Goal: Browse casually: Explore the website without a specific task or goal

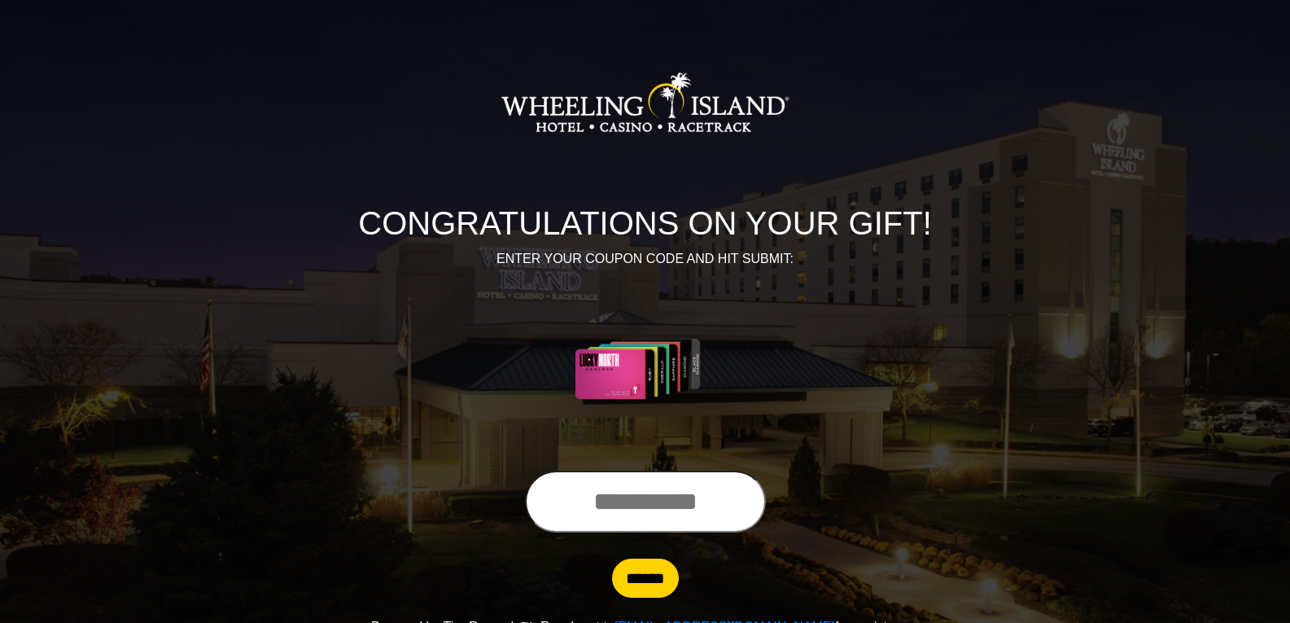
click at [637, 507] on input "text" at bounding box center [645, 502] width 241 height 62
type input "**********"
click at [639, 581] on input "******" at bounding box center [645, 578] width 67 height 39
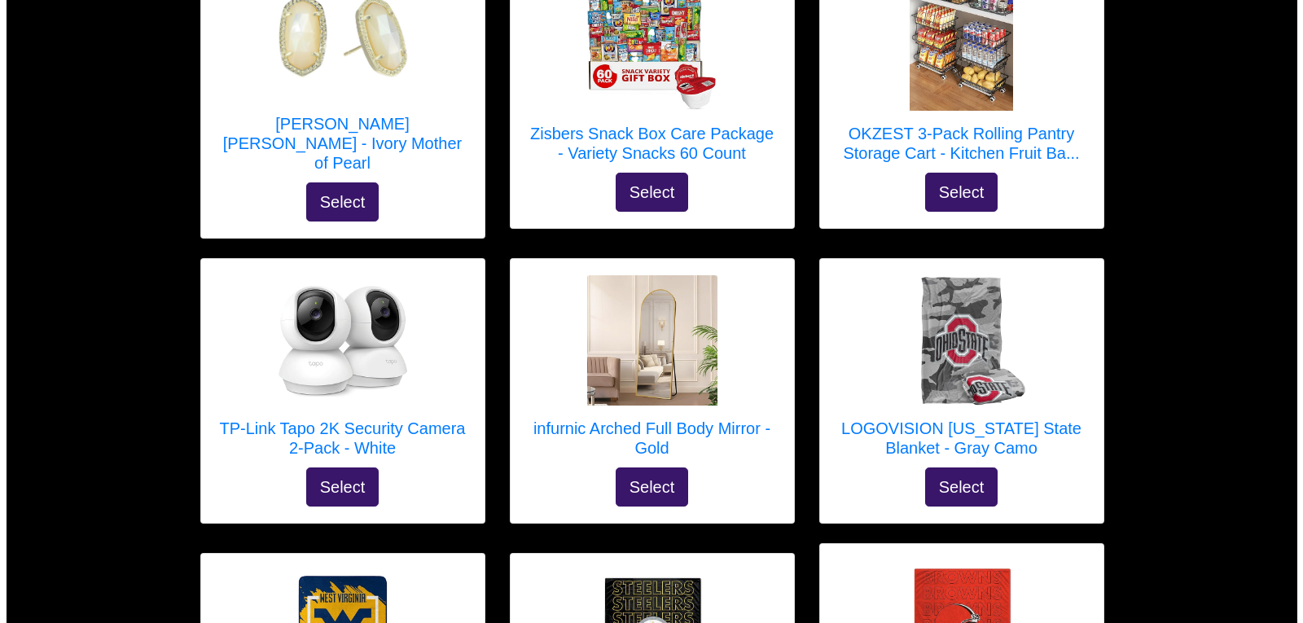
scroll to position [2047, 0]
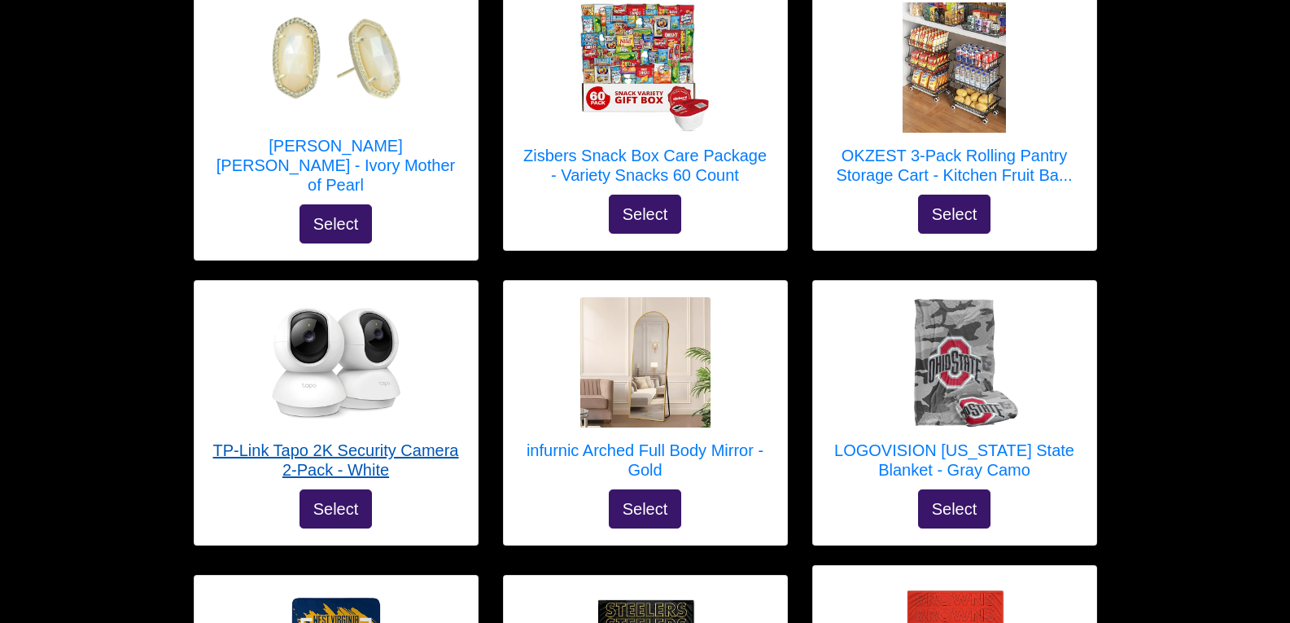
click at [335, 341] on img at bounding box center [336, 362] width 130 height 130
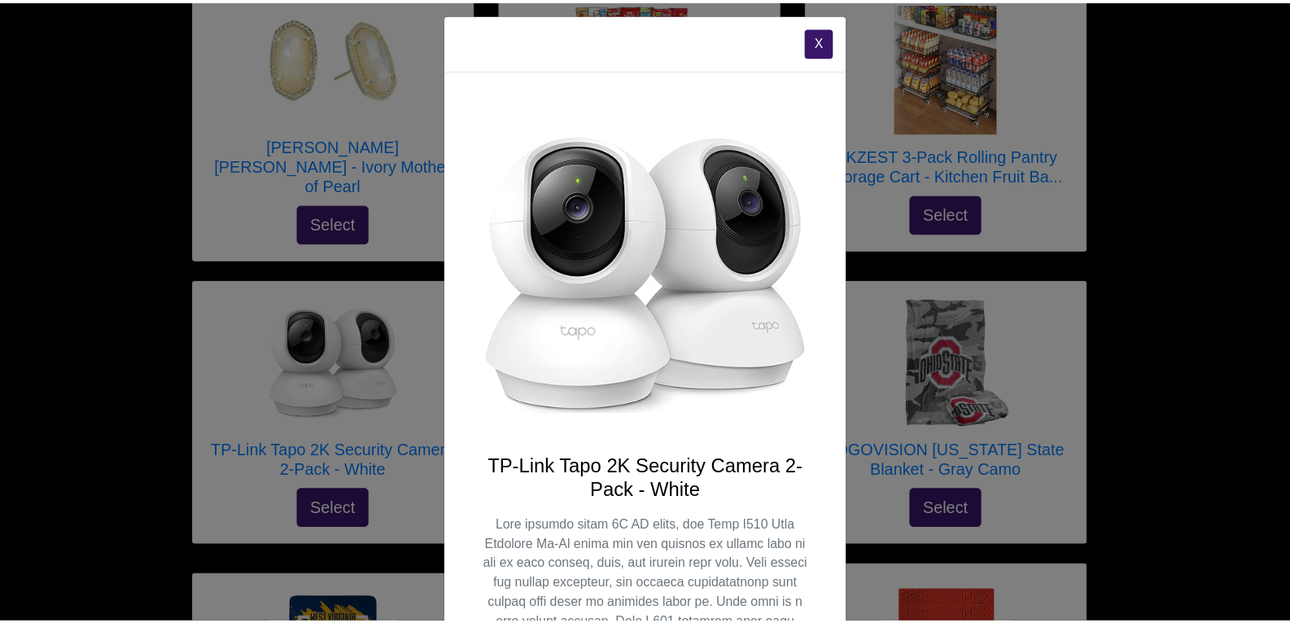
scroll to position [0, 0]
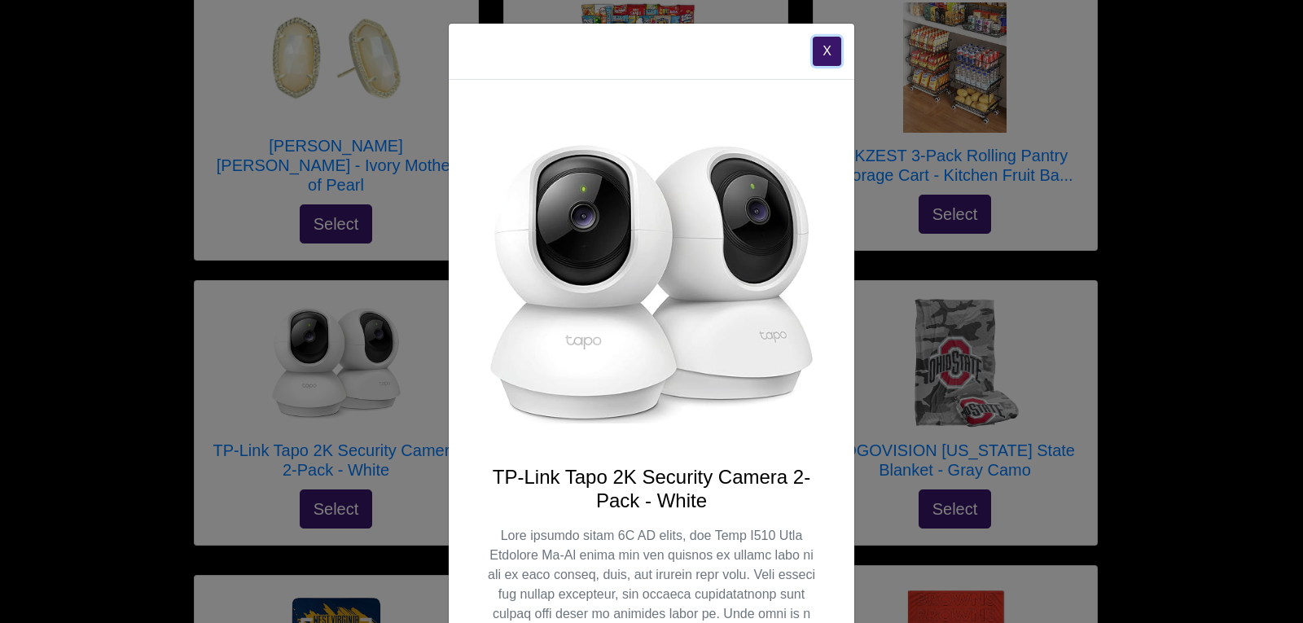
click at [822, 56] on button "X" at bounding box center [827, 51] width 28 height 29
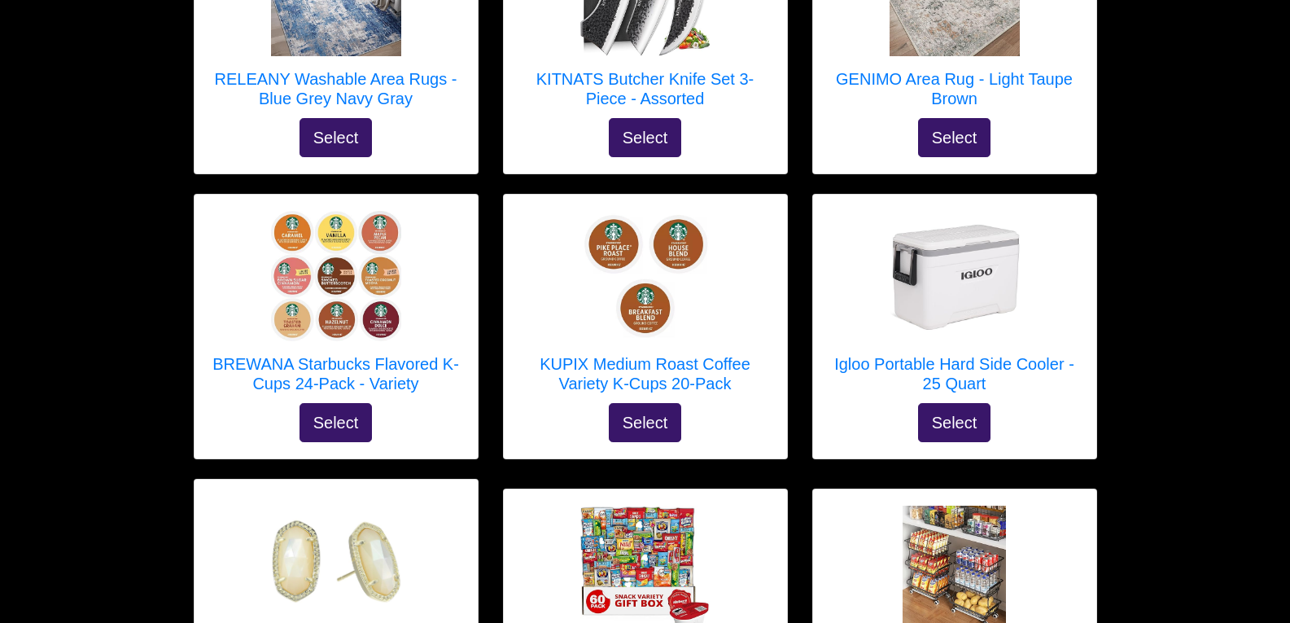
scroll to position [1522, 0]
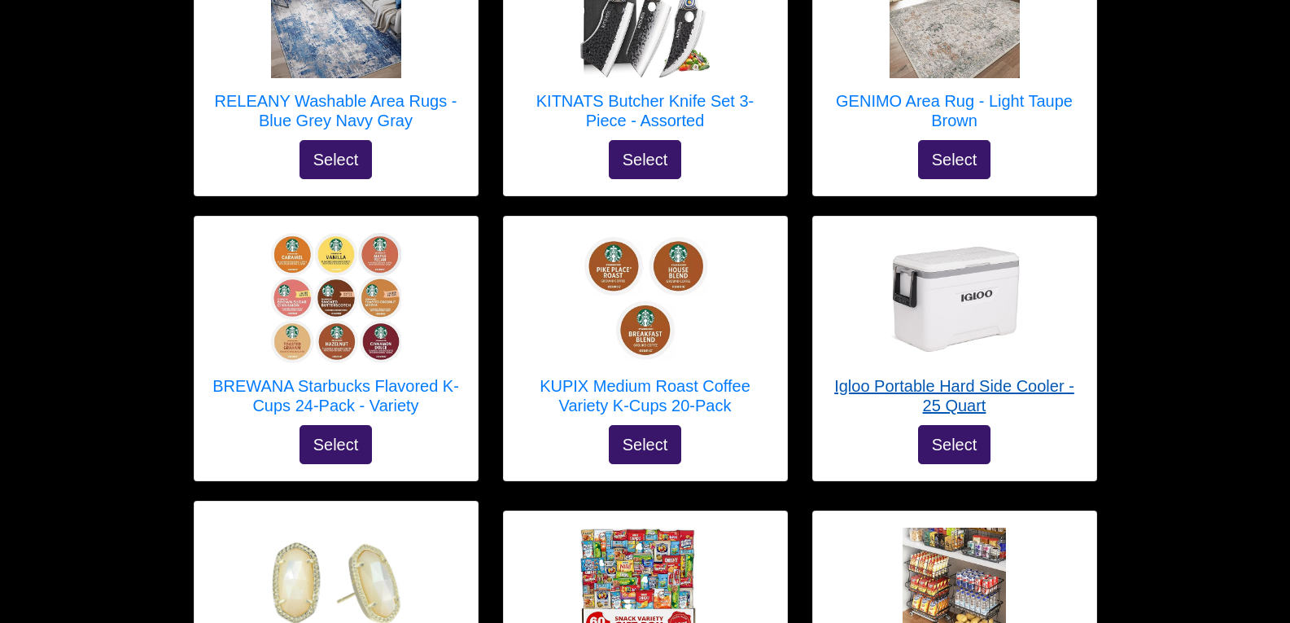
click at [964, 376] on h5 "Igloo Portable Hard Side Cooler - 25 Quart" at bounding box center [955, 395] width 251 height 39
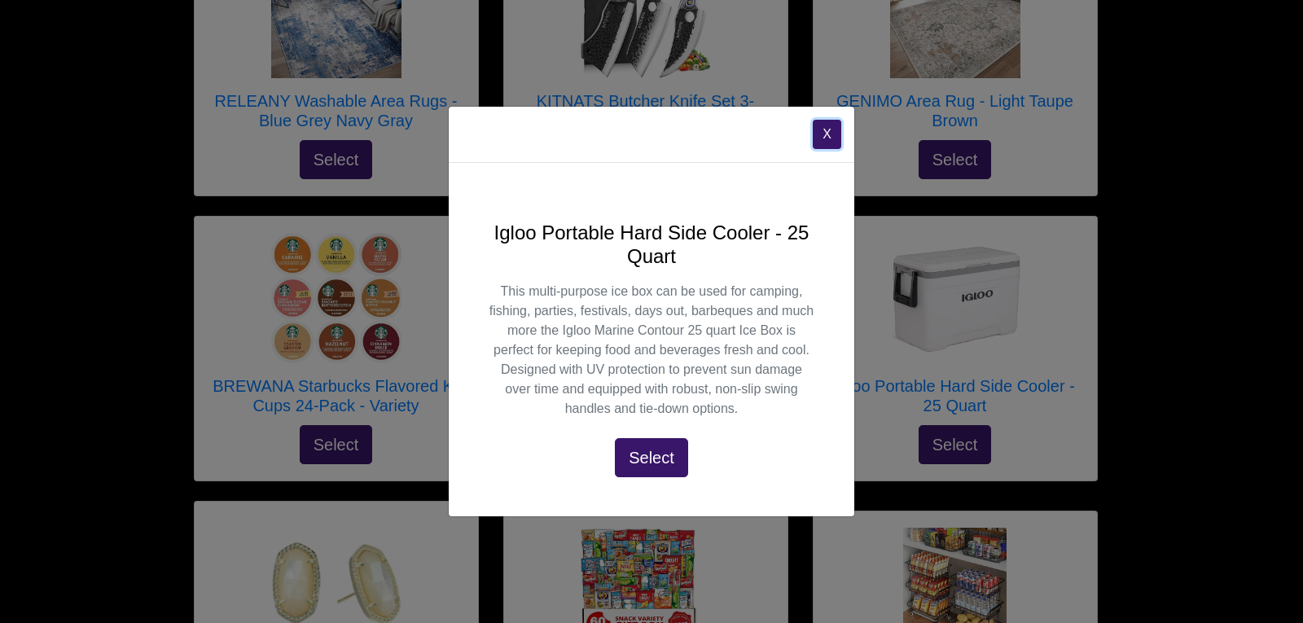
click at [829, 134] on button "X" at bounding box center [827, 134] width 28 height 29
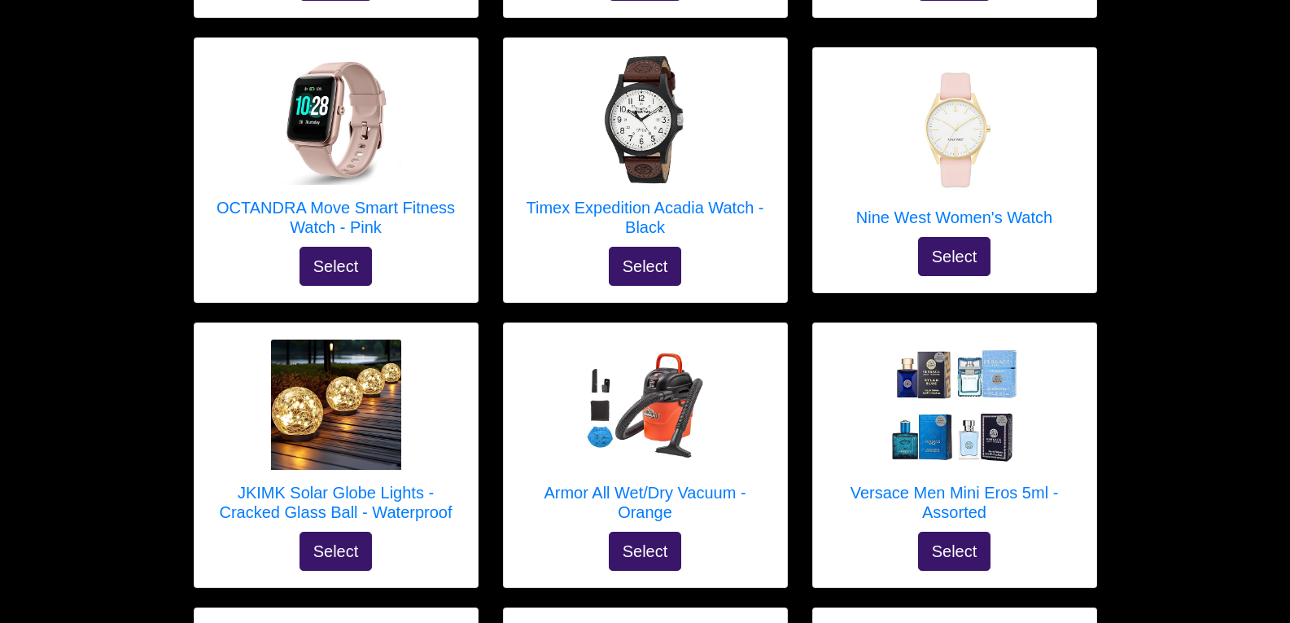
scroll to position [4030, 0]
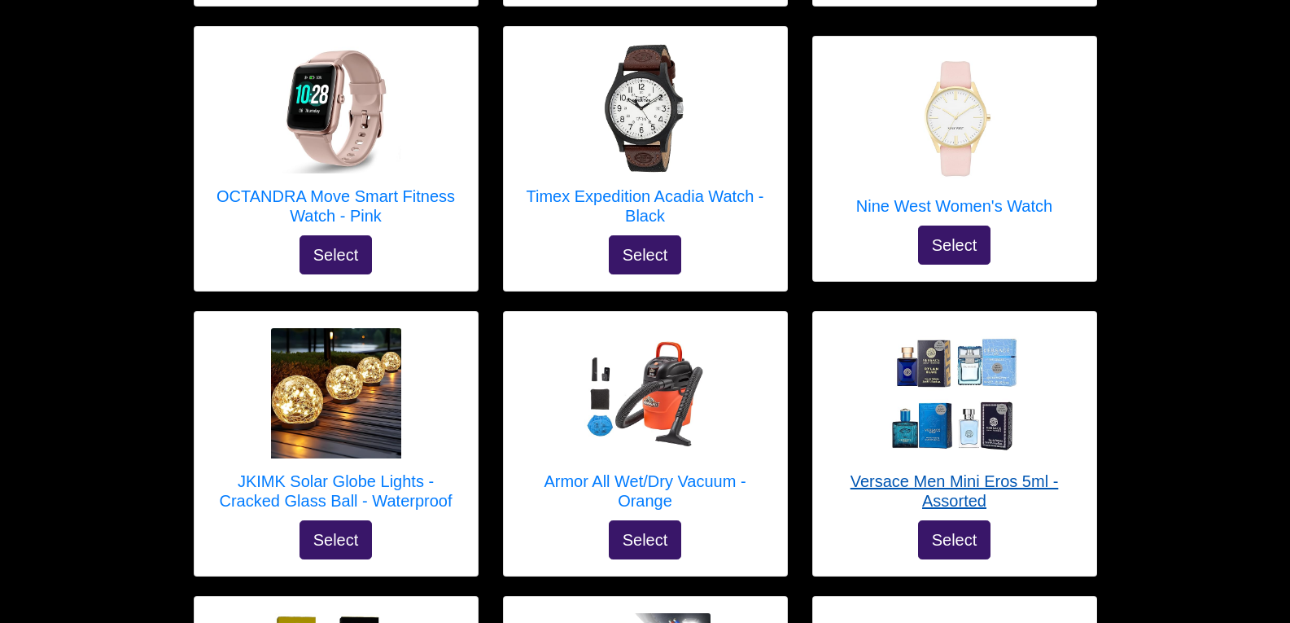
click at [957, 471] on h5 "Versace Men Mini Eros 5ml - Assorted" at bounding box center [955, 490] width 251 height 39
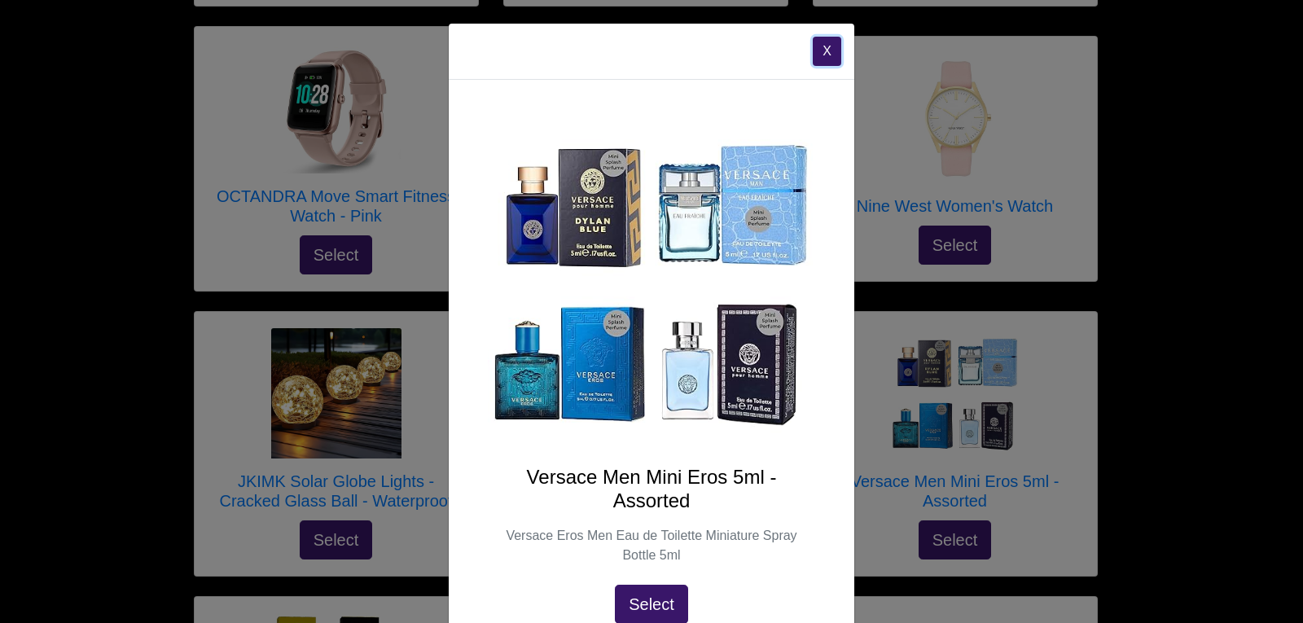
click at [822, 55] on button "X" at bounding box center [827, 51] width 28 height 29
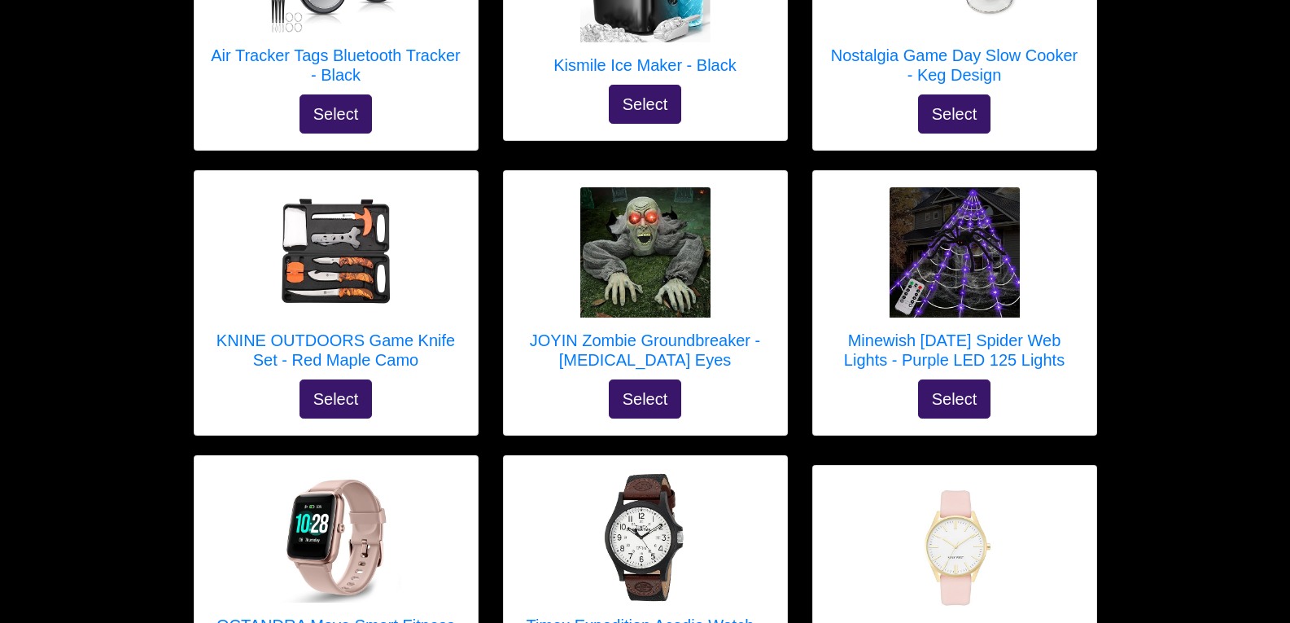
scroll to position [3580, 0]
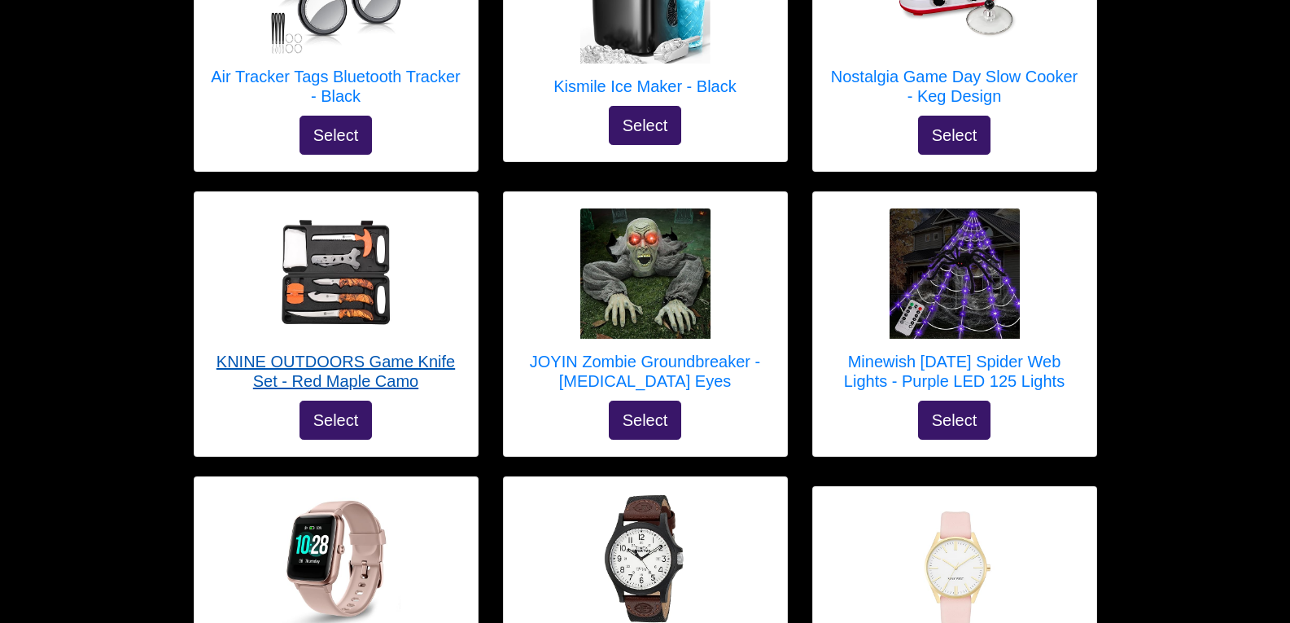
click at [340, 252] on img at bounding box center [336, 273] width 130 height 130
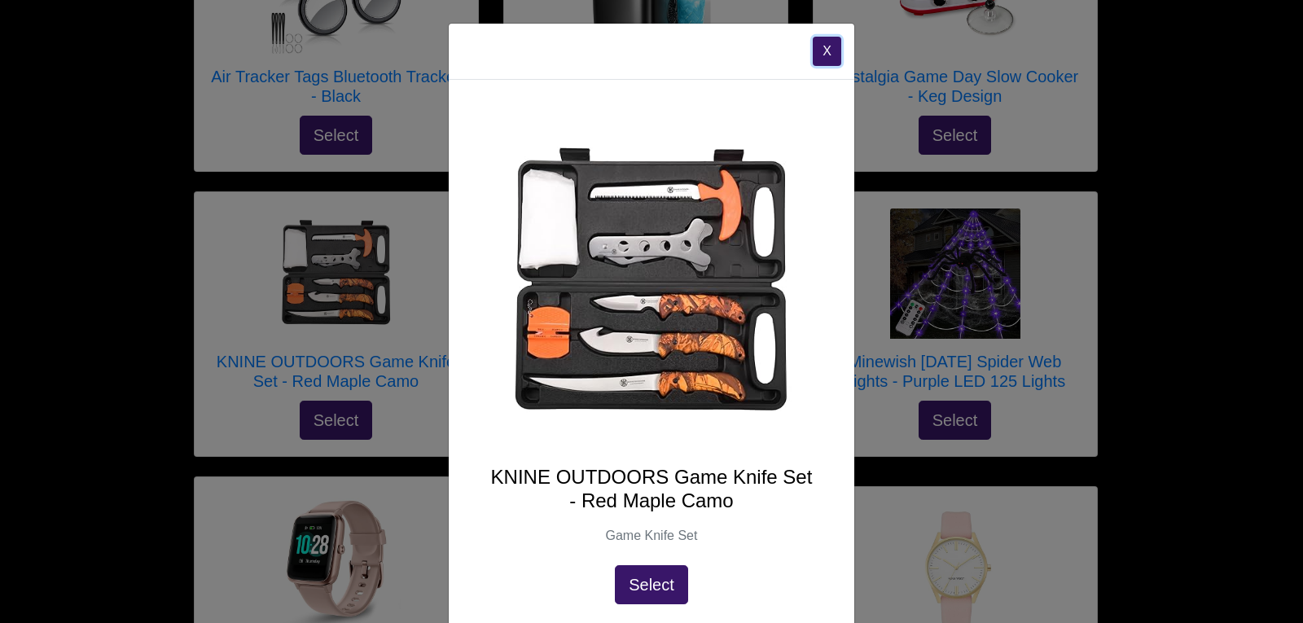
click at [823, 55] on button "X" at bounding box center [827, 51] width 28 height 29
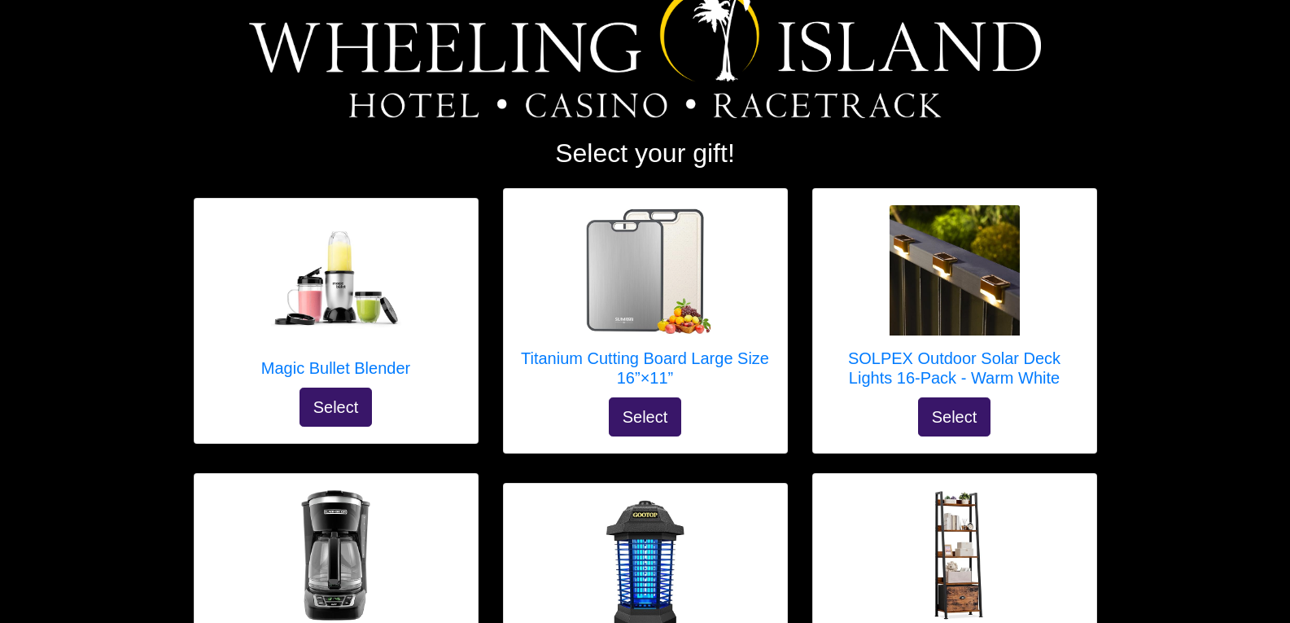
scroll to position [96, 0]
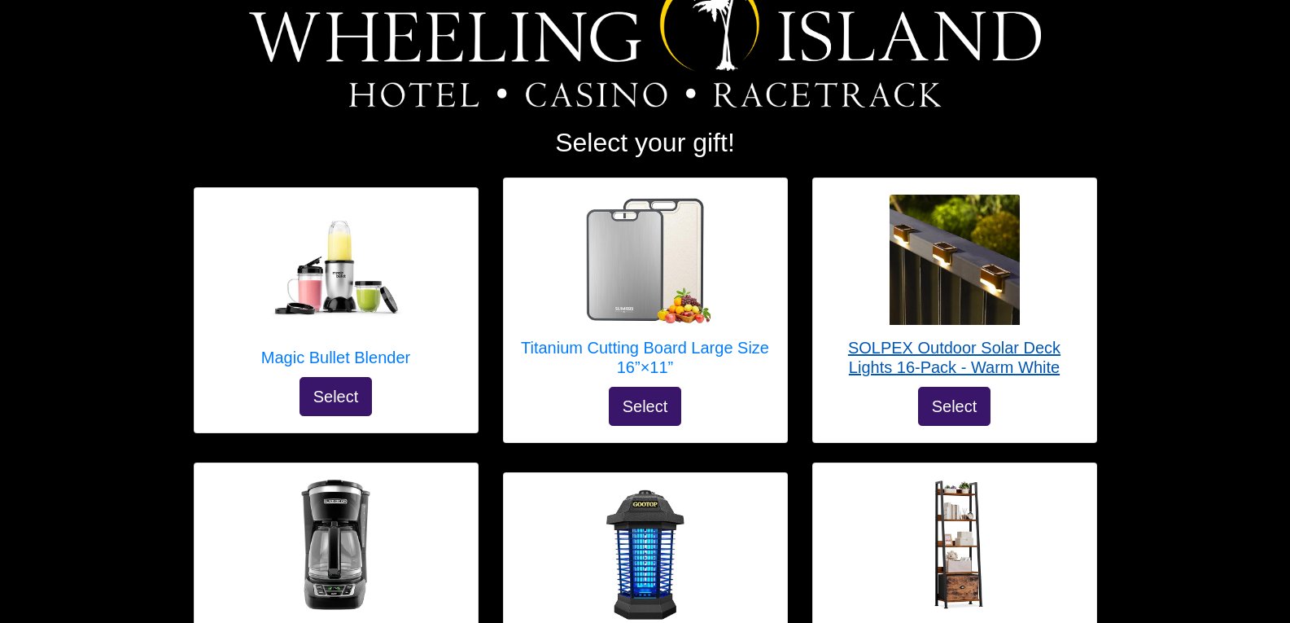
click at [979, 350] on h5 "SOLPEX Outdoor Solar Deck Lights 16-Pack - Warm White" at bounding box center [955, 357] width 251 height 39
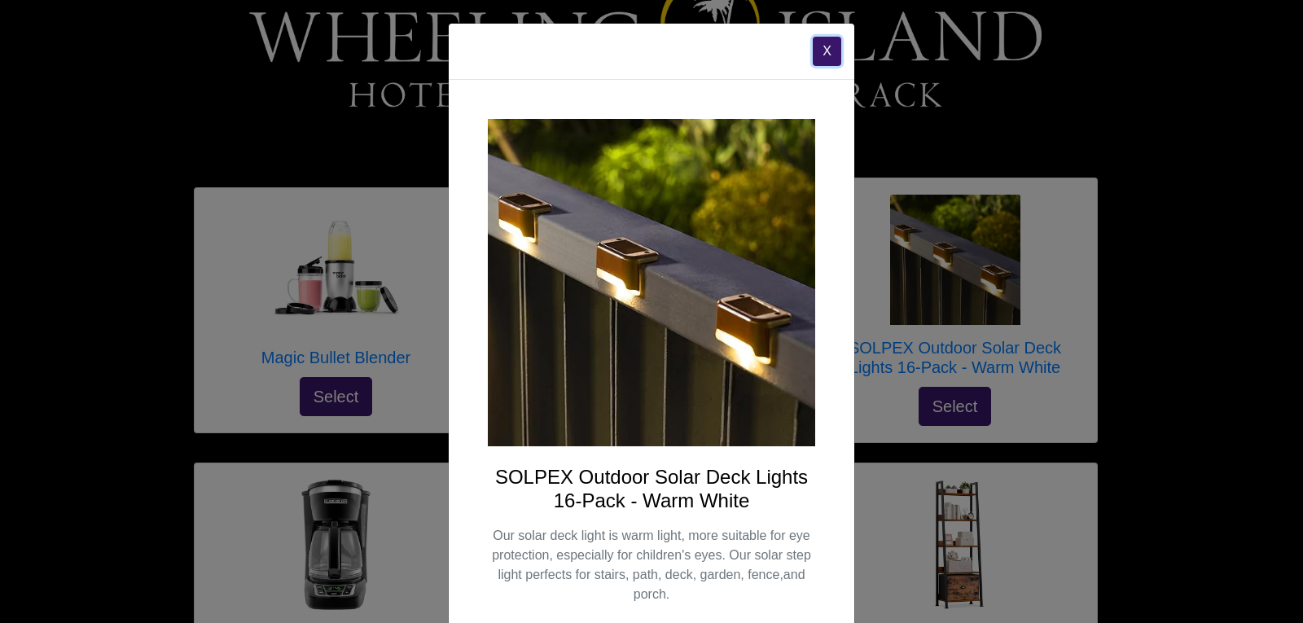
click at [814, 52] on button "X" at bounding box center [827, 51] width 28 height 29
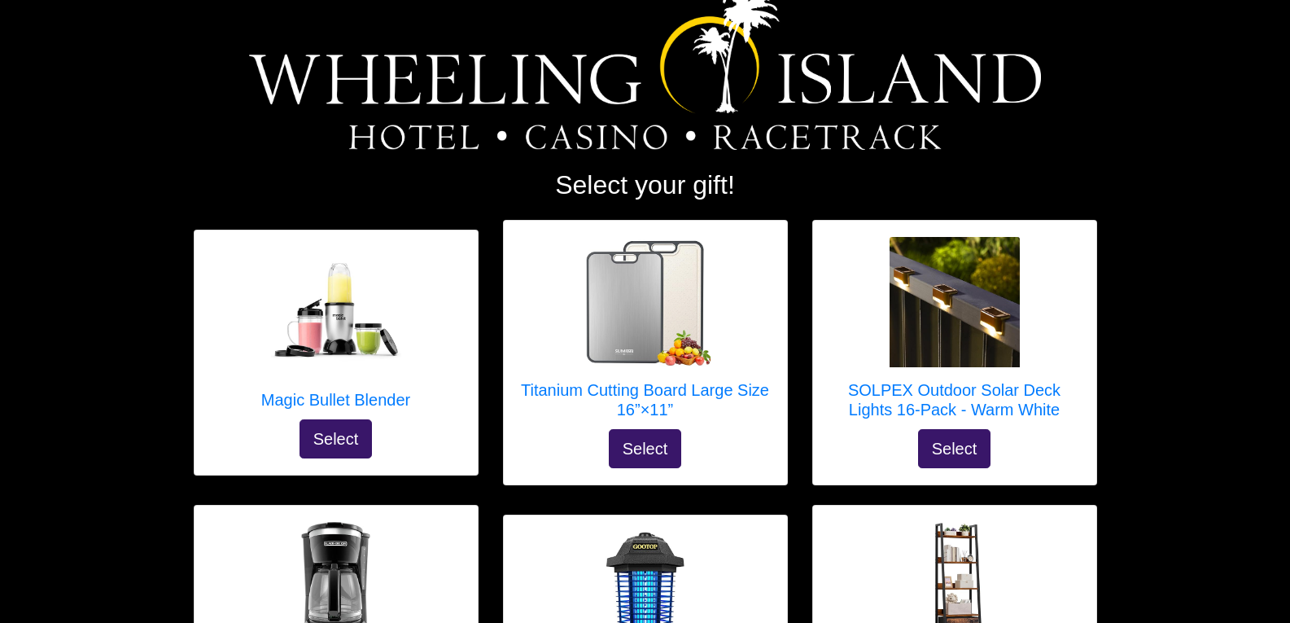
scroll to position [0, 0]
